Goal: Book appointment/travel/reservation

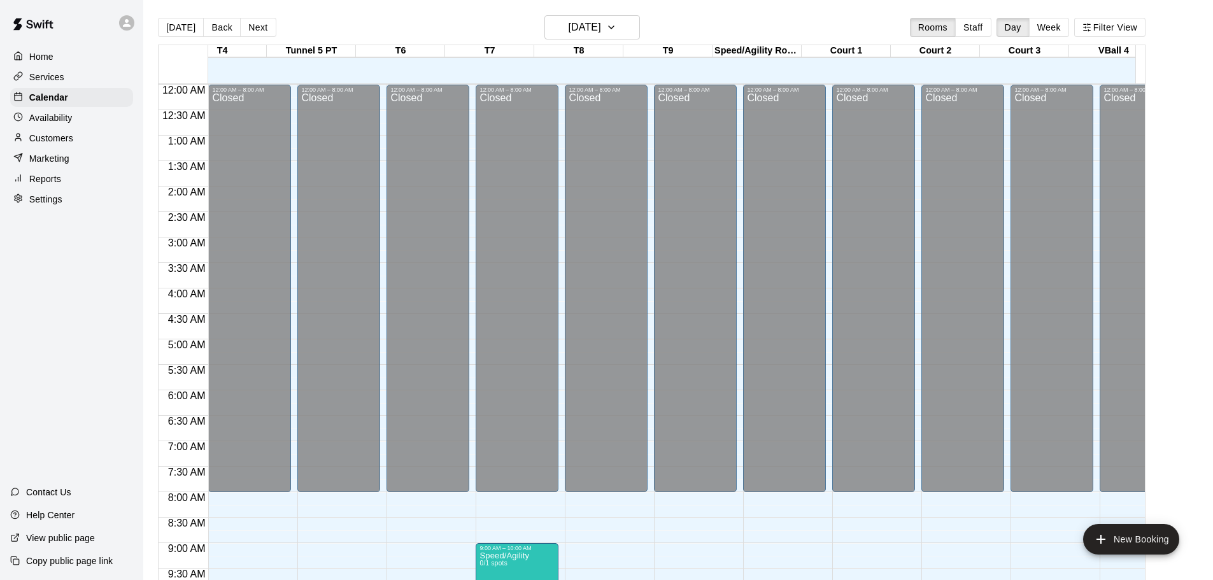
scroll to position [660, 298]
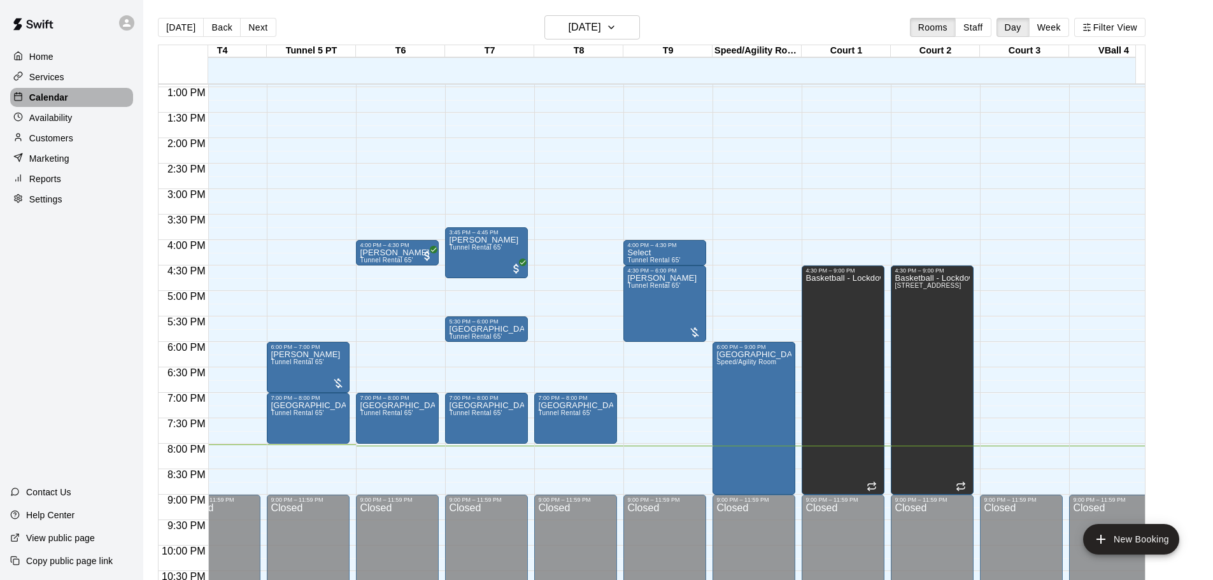
click at [76, 97] on div "Calendar" at bounding box center [71, 97] width 123 height 19
click at [68, 85] on div "Services" at bounding box center [71, 77] width 123 height 19
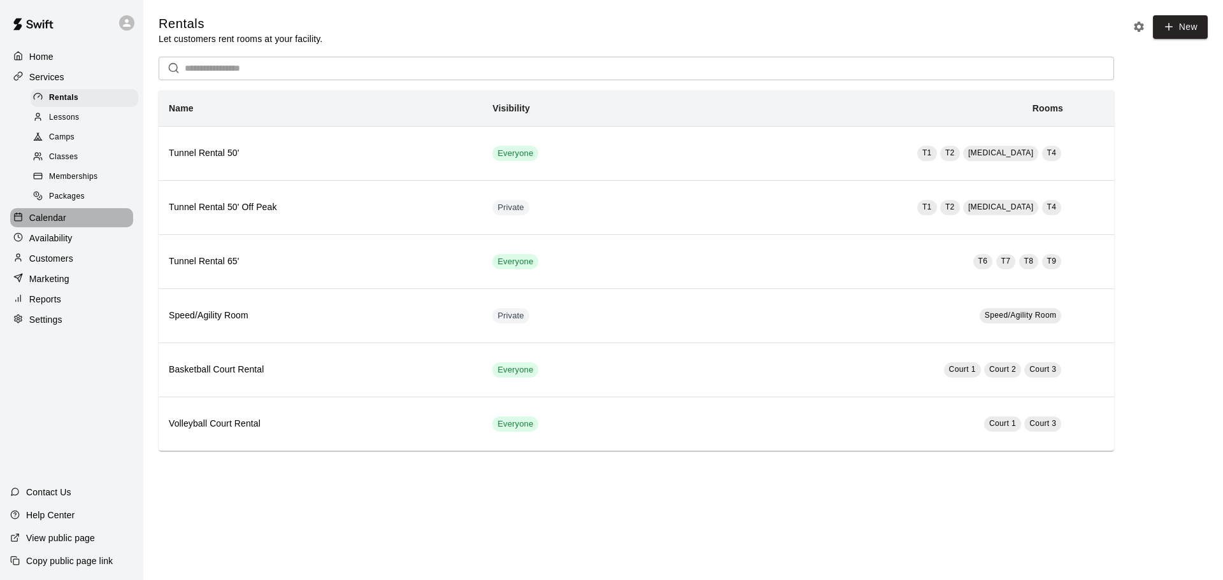
click at [59, 221] on p "Calendar" at bounding box center [47, 217] width 37 height 13
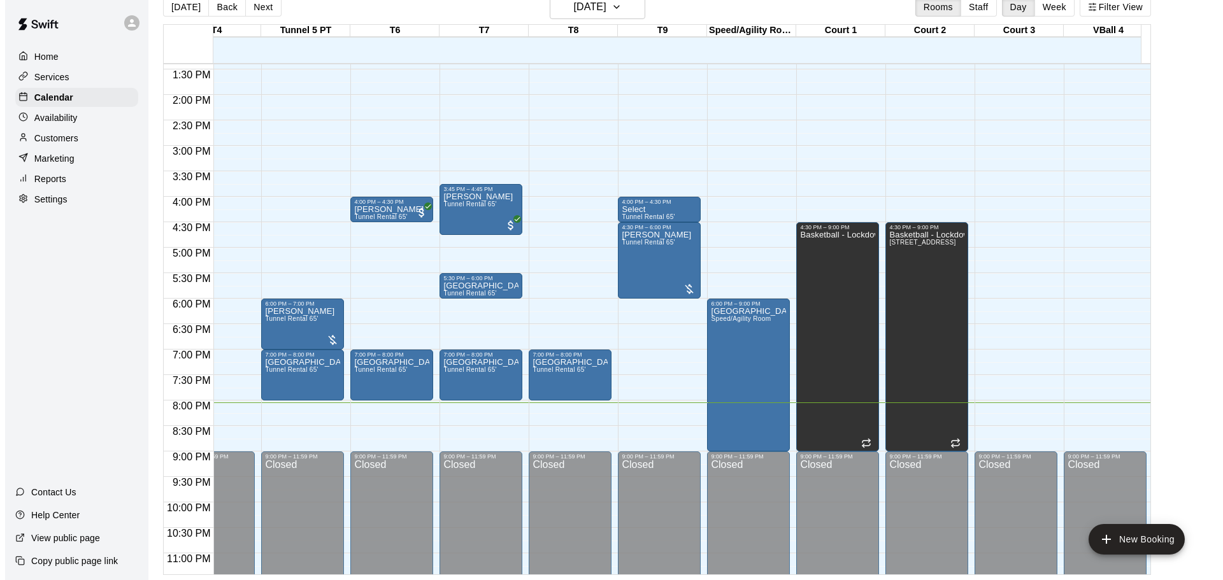
scroll to position [660, 309]
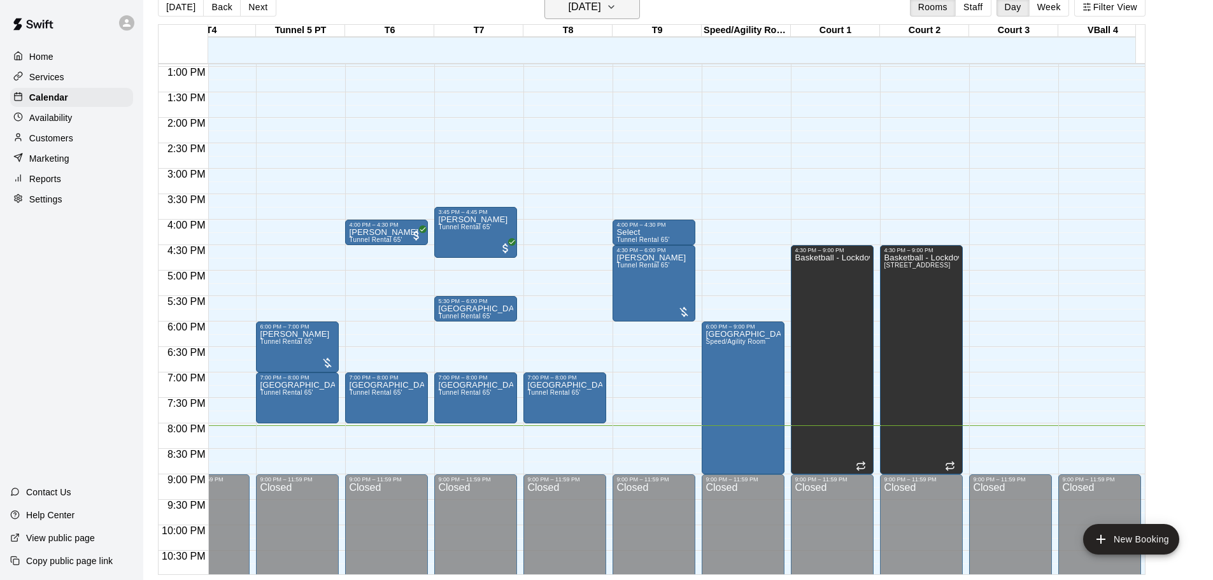
click at [617, 10] on icon "button" at bounding box center [611, 6] width 10 height 15
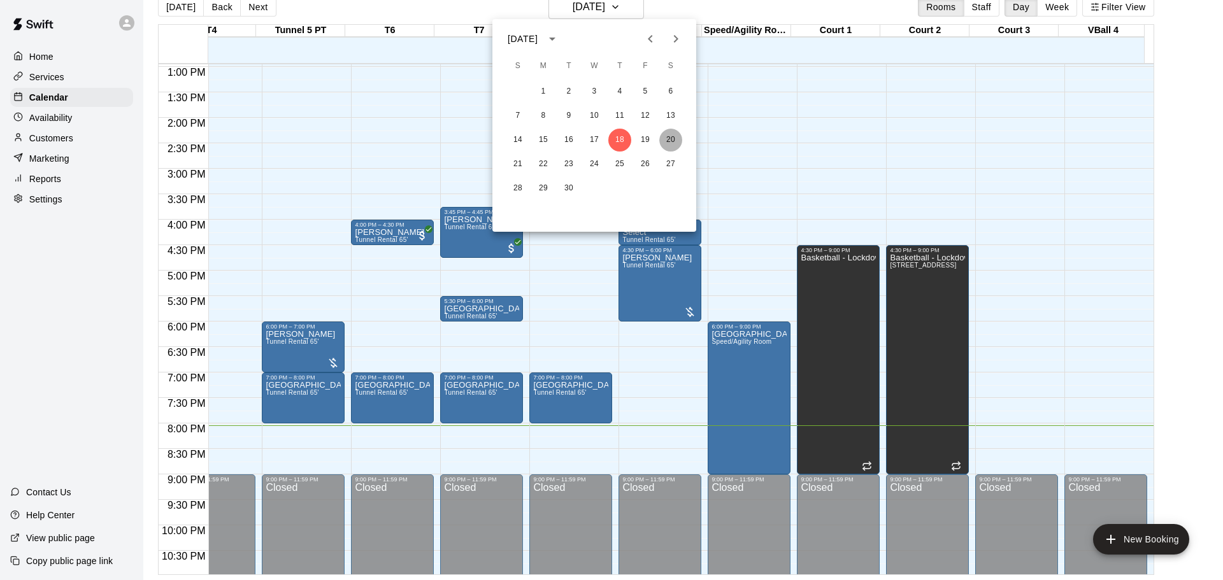
click at [671, 141] on button "20" at bounding box center [670, 140] width 23 height 23
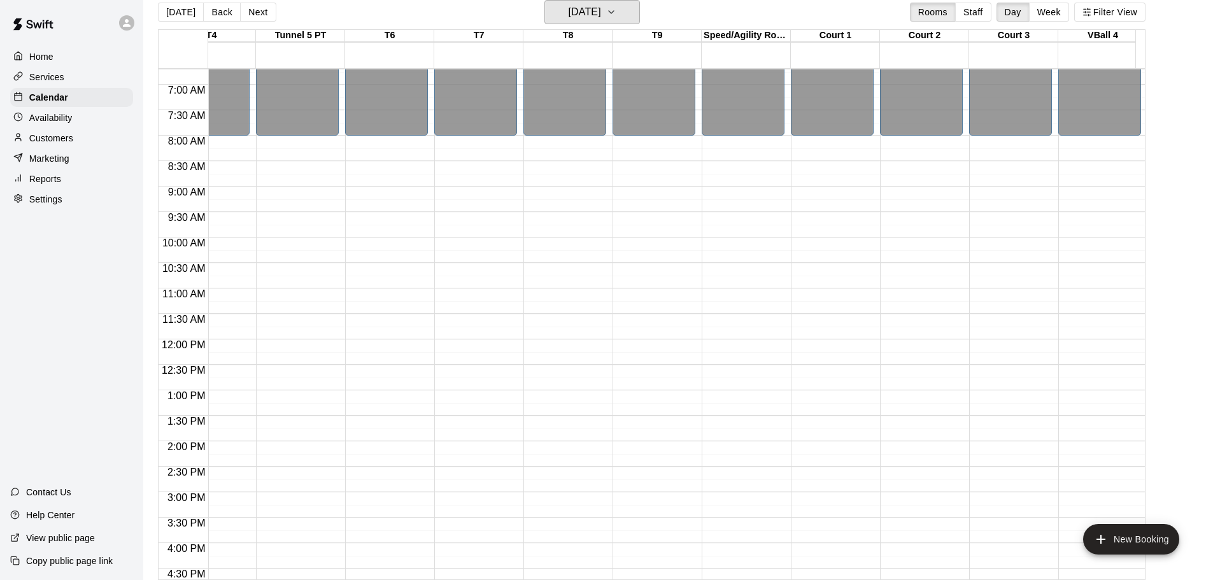
scroll to position [405, 309]
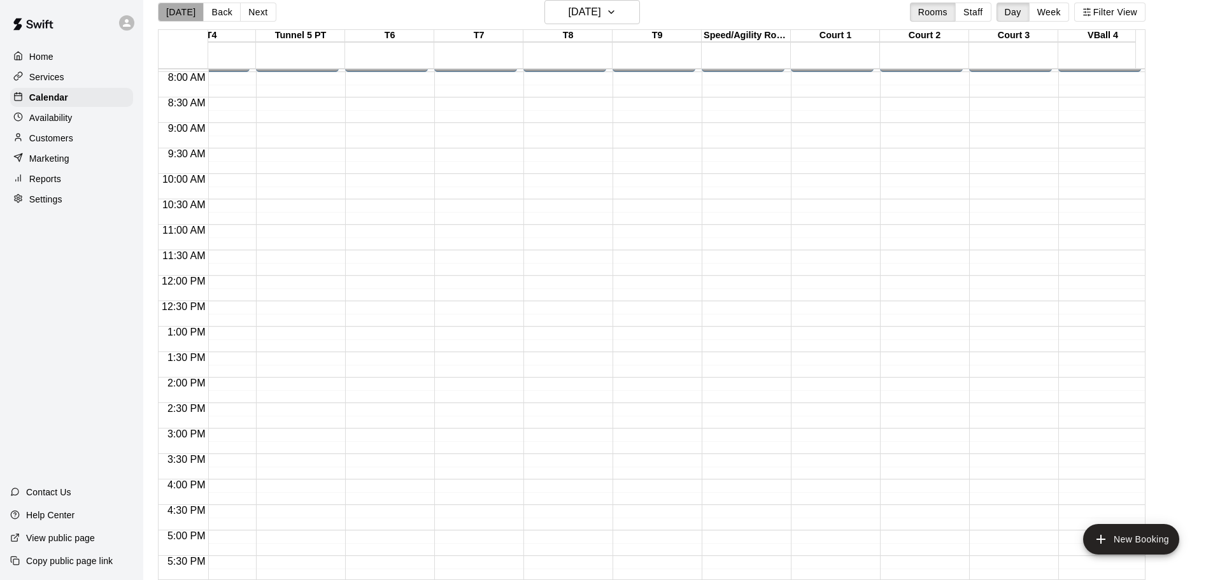
click at [180, 19] on button "[DATE]" at bounding box center [181, 12] width 46 height 19
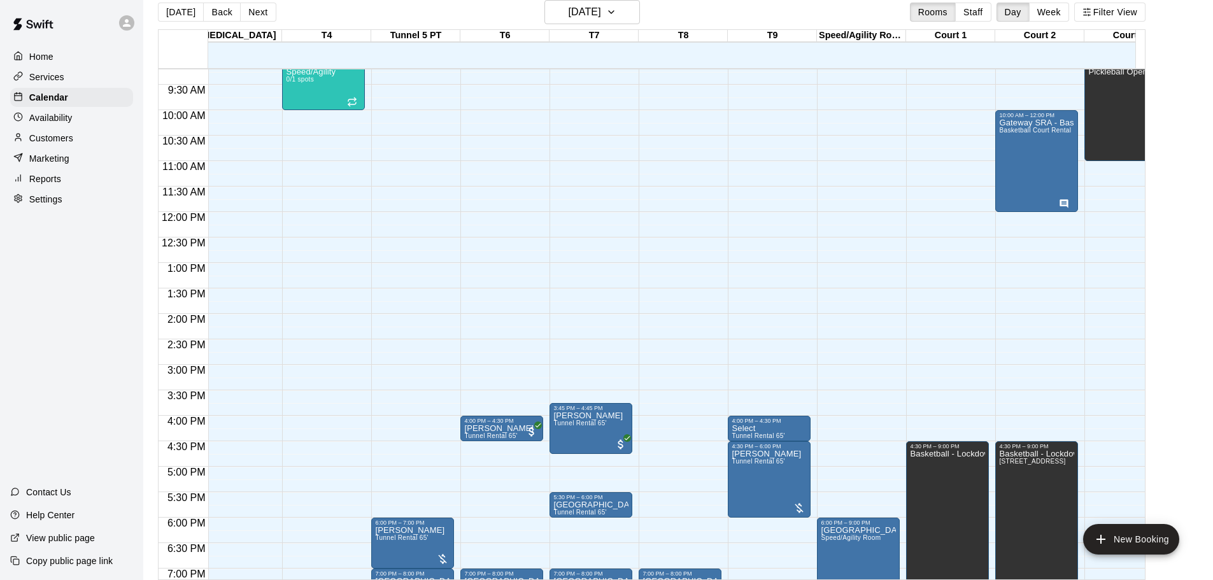
scroll to position [0, 0]
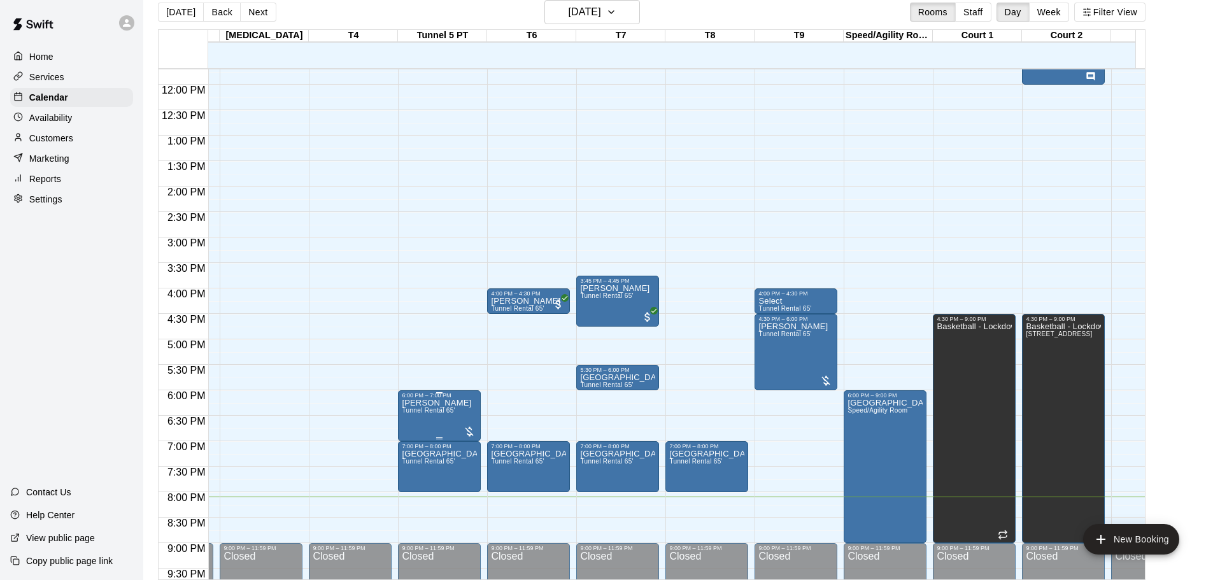
click at [468, 431] on div at bounding box center [469, 431] width 13 height 13
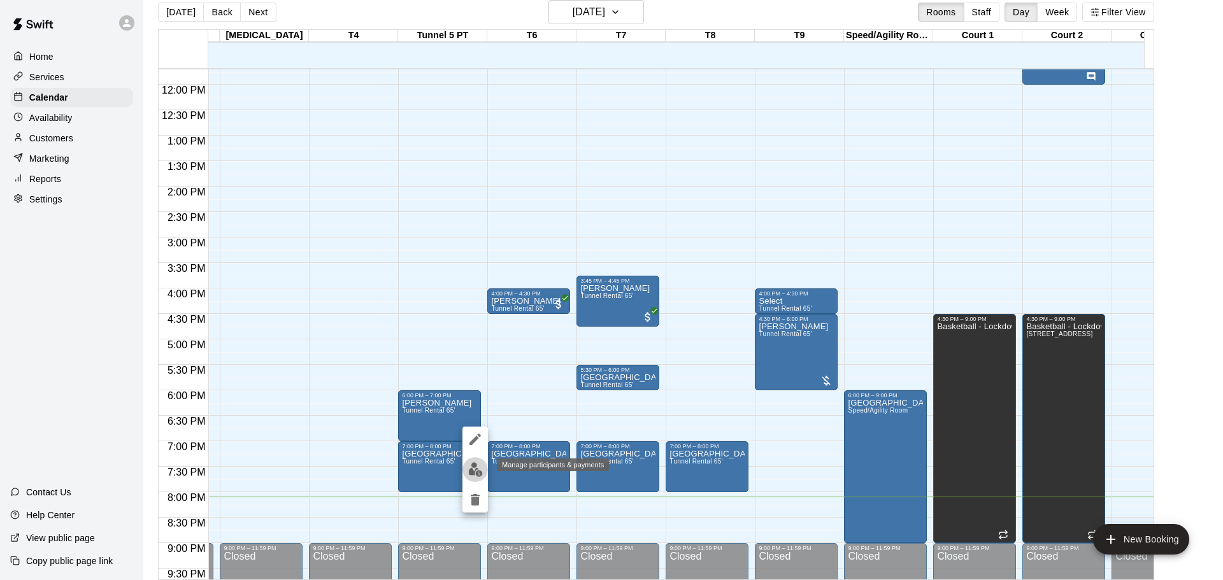
click at [471, 466] on img "edit" at bounding box center [475, 469] width 15 height 15
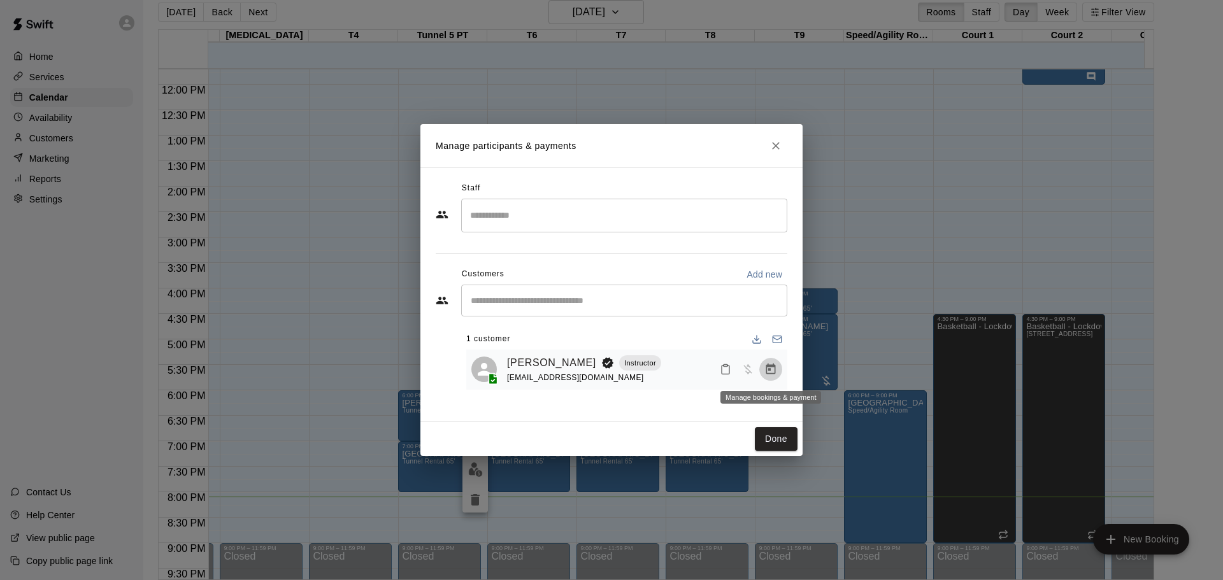
click at [771, 370] on icon "Manage bookings & payment" at bounding box center [771, 369] width 10 height 11
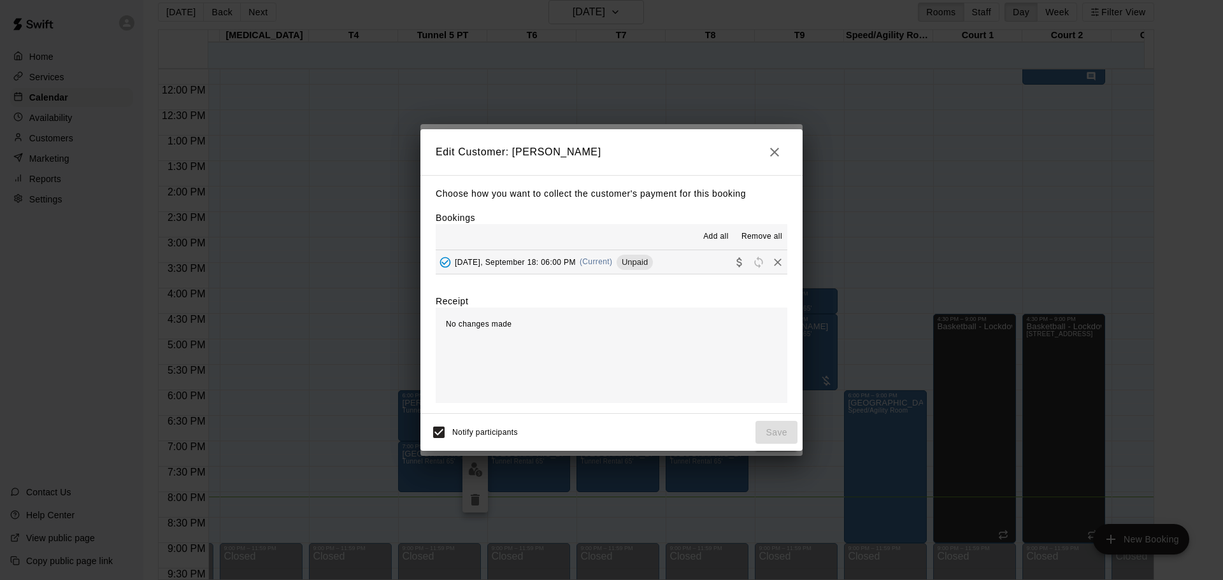
click at [710, 239] on span "Add all" at bounding box center [715, 237] width 25 height 13
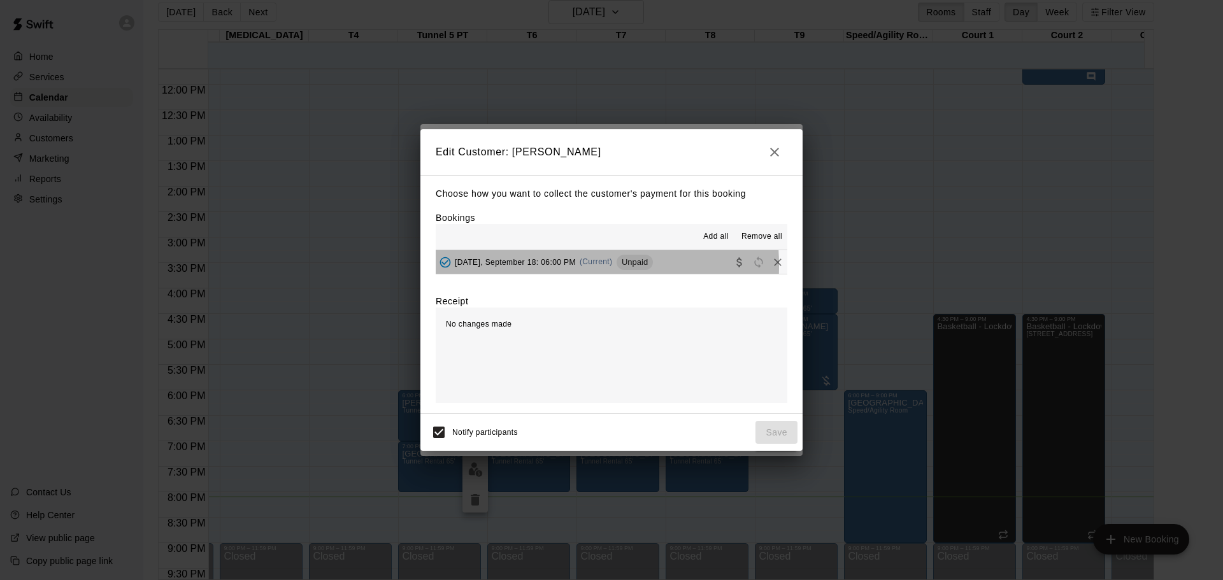
click at [511, 266] on span "[DATE], September 18: 06:00 PM" at bounding box center [515, 261] width 121 height 9
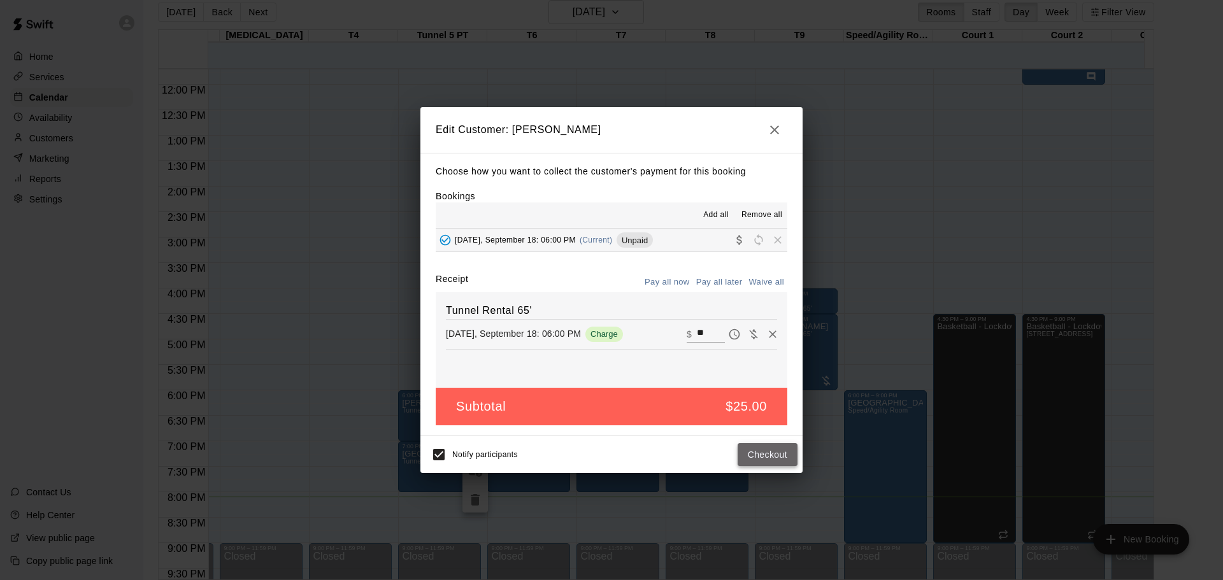
click at [779, 454] on button "Checkout" at bounding box center [768, 455] width 60 height 24
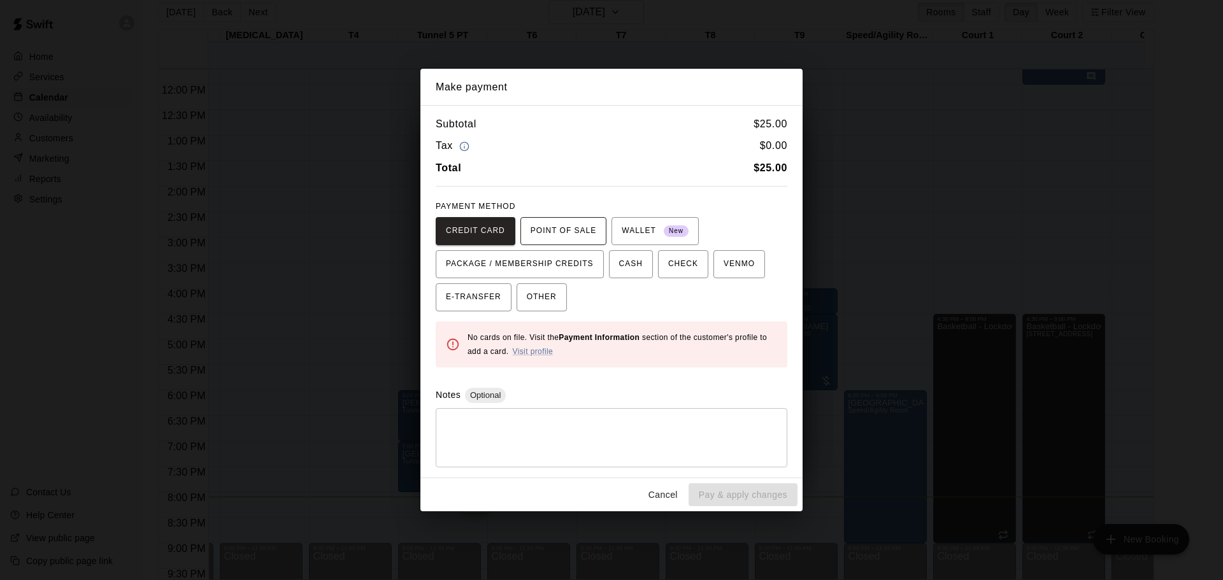
click at [589, 234] on span "POINT OF SALE" at bounding box center [564, 231] width 66 height 20
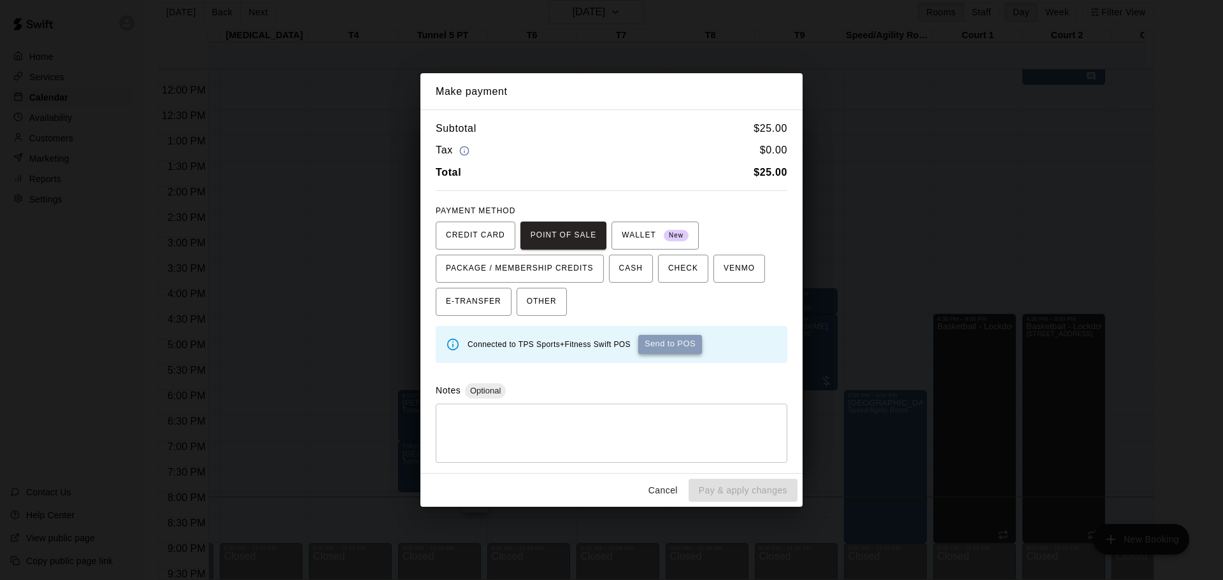
click at [677, 348] on button "Send to POS" at bounding box center [670, 344] width 64 height 19
click at [626, 273] on span "CASH" at bounding box center [631, 269] width 24 height 20
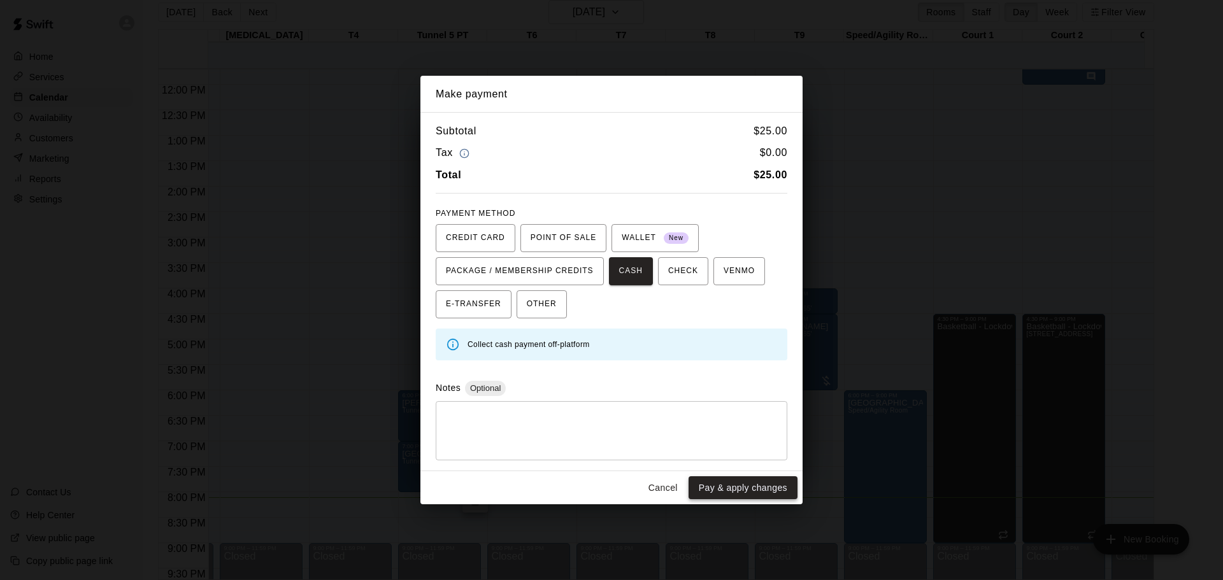
click at [753, 488] on button "Pay & apply changes" at bounding box center [743, 488] width 109 height 24
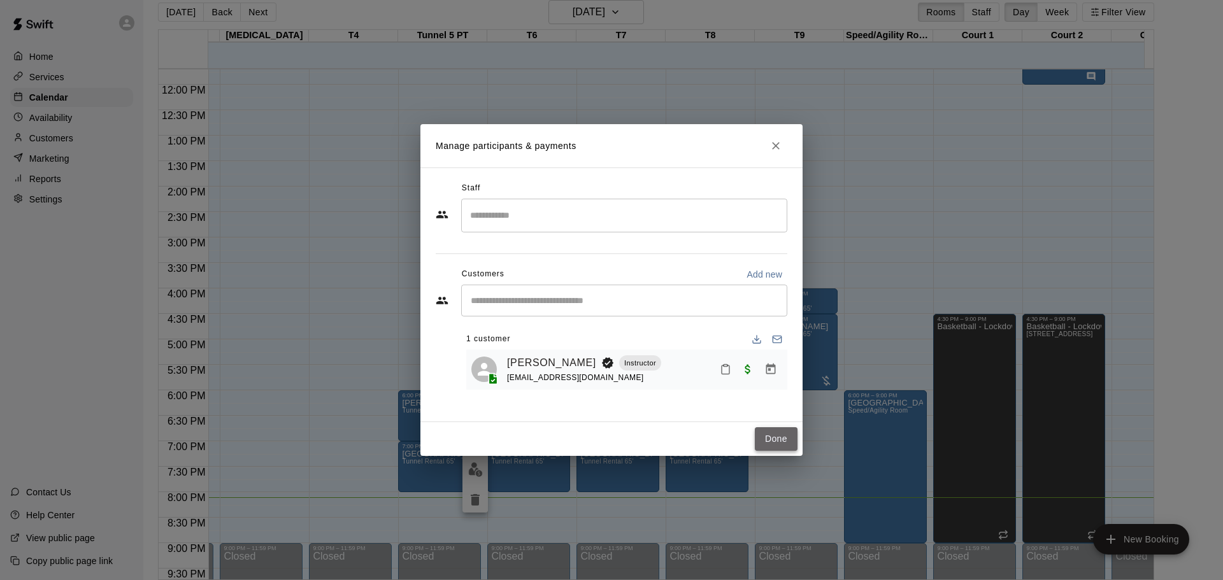
click at [772, 447] on button "Done" at bounding box center [776, 439] width 43 height 24
